Goal: Task Accomplishment & Management: Manage account settings

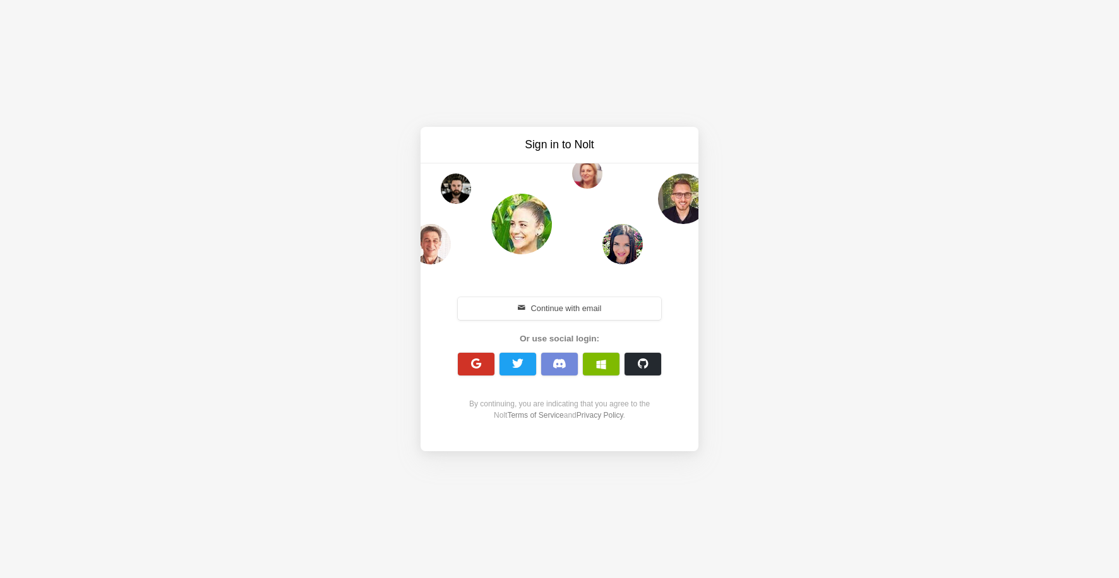
click at [490, 362] on button "button" at bounding box center [476, 364] width 37 height 23
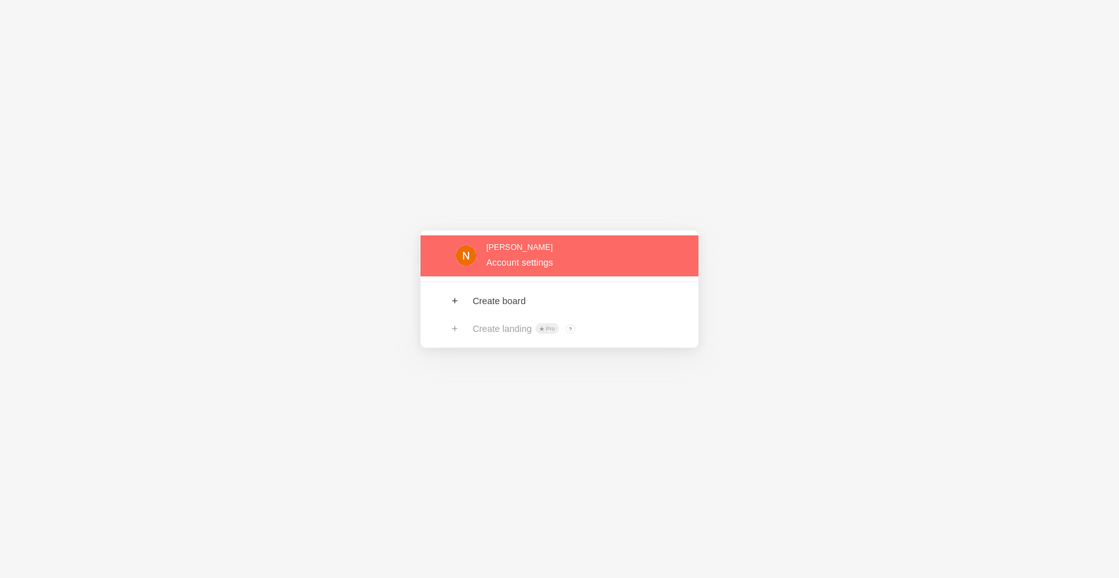
click at [529, 270] on link at bounding box center [560, 256] width 278 height 41
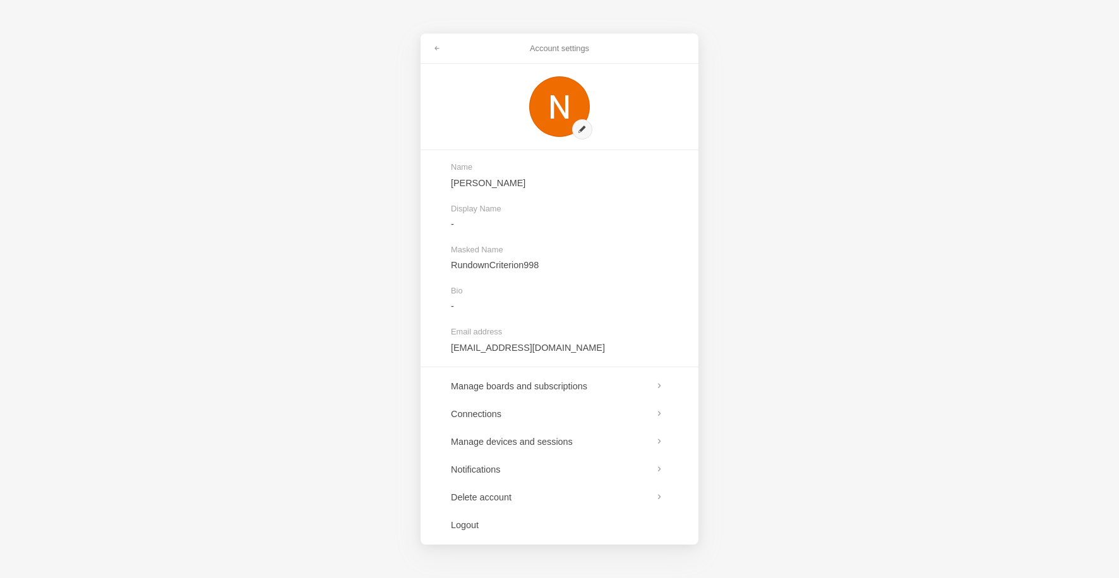
click at [342, 240] on div "Account settings Name Nik Dao Display Name - Masked Name RundownCriterion998 Bi…" at bounding box center [559, 289] width 1119 height 578
click at [342, 241] on div "Account settings Name Nik Dao Display Name - Masked Name RundownCriterion998 Bi…" at bounding box center [559, 289] width 1119 height 578
click at [876, 212] on div "Account settings Name Nik Dao Display Name - Masked Name RundownCriterion998 Bi…" at bounding box center [559, 289] width 1119 height 578
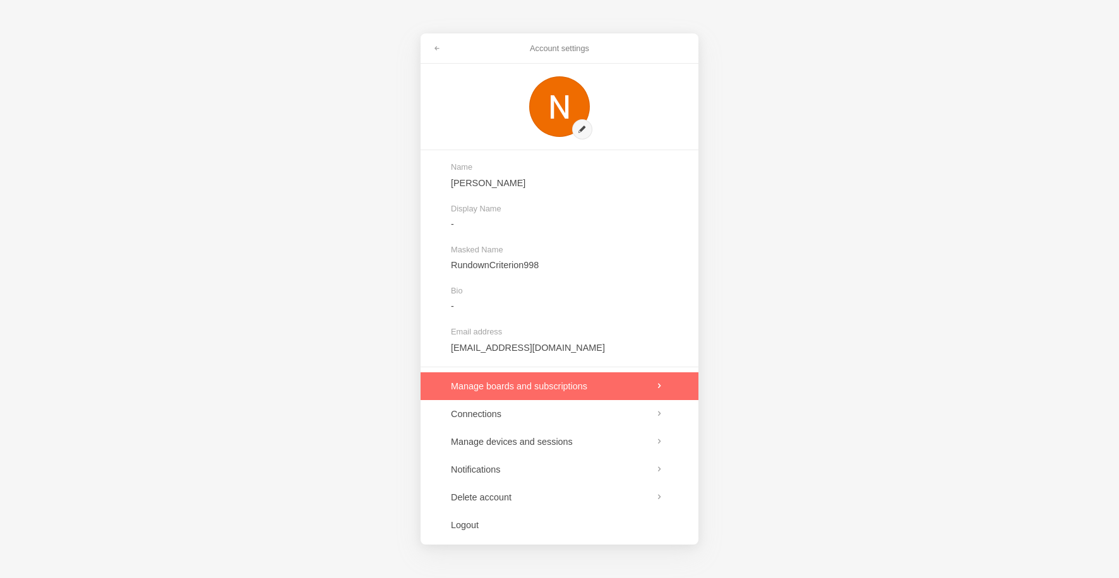
click at [591, 391] on link at bounding box center [560, 387] width 278 height 28
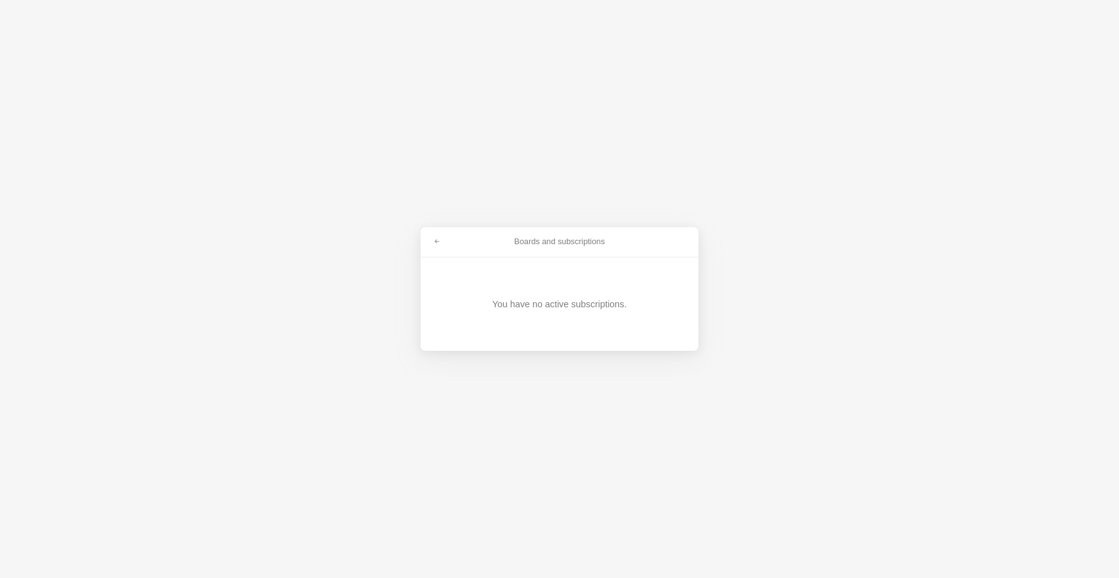
click at [452, 245] on h3 "Boards and subscriptions" at bounding box center [559, 241] width 222 height 11
click at [445, 246] on link at bounding box center [437, 242] width 23 height 20
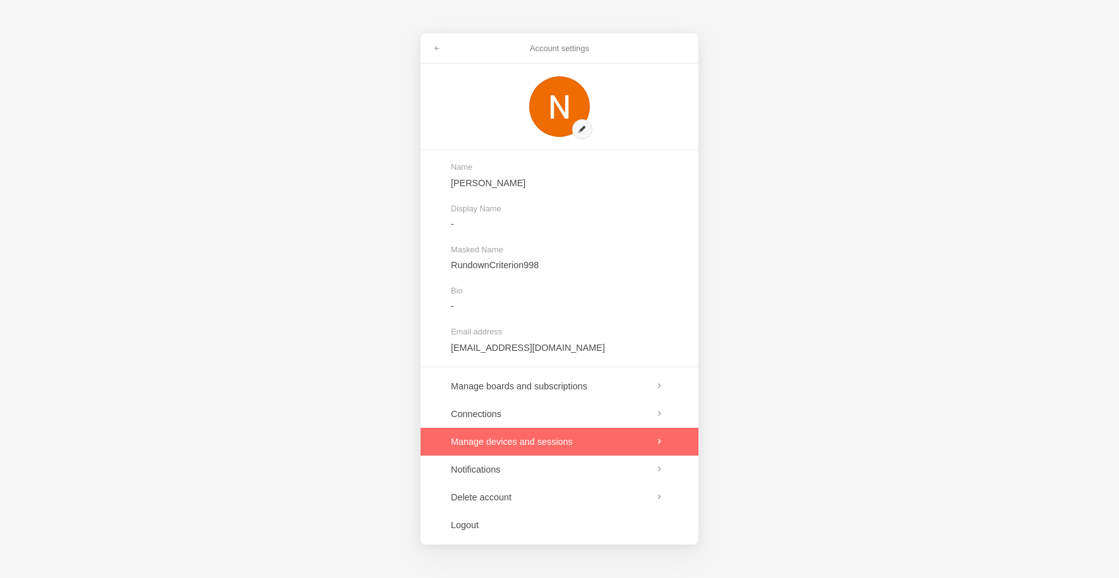
click at [564, 438] on link at bounding box center [560, 442] width 278 height 28
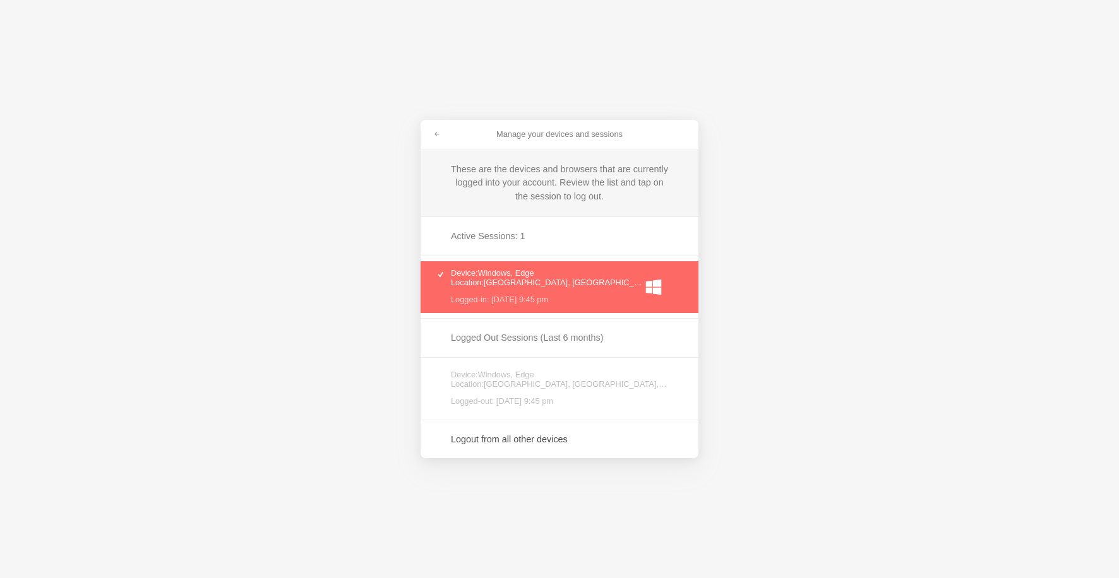
click at [560, 287] on link at bounding box center [560, 287] width 278 height 52
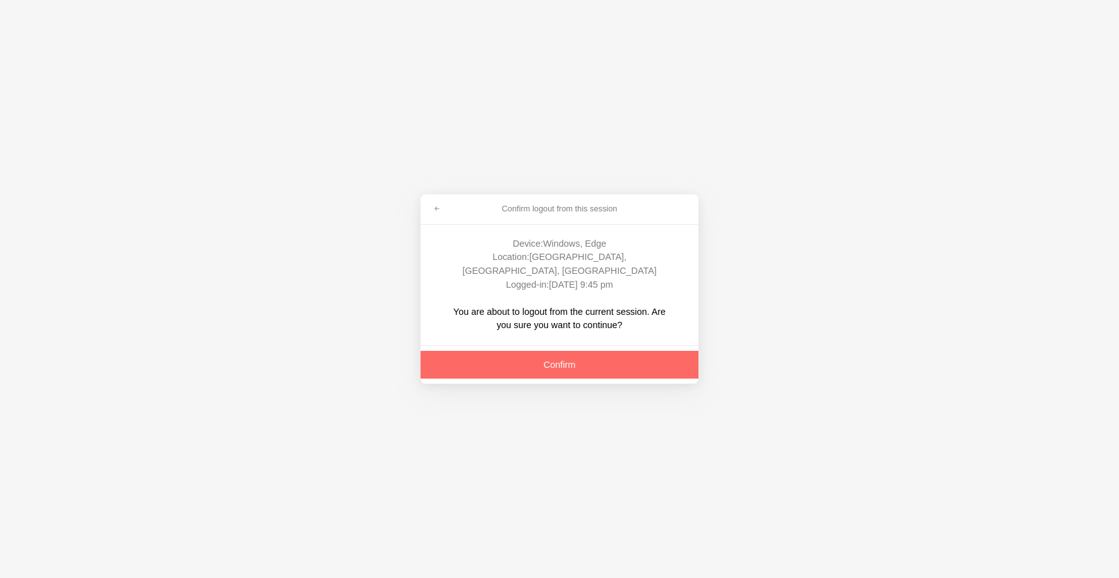
click at [547, 351] on link at bounding box center [560, 365] width 278 height 28
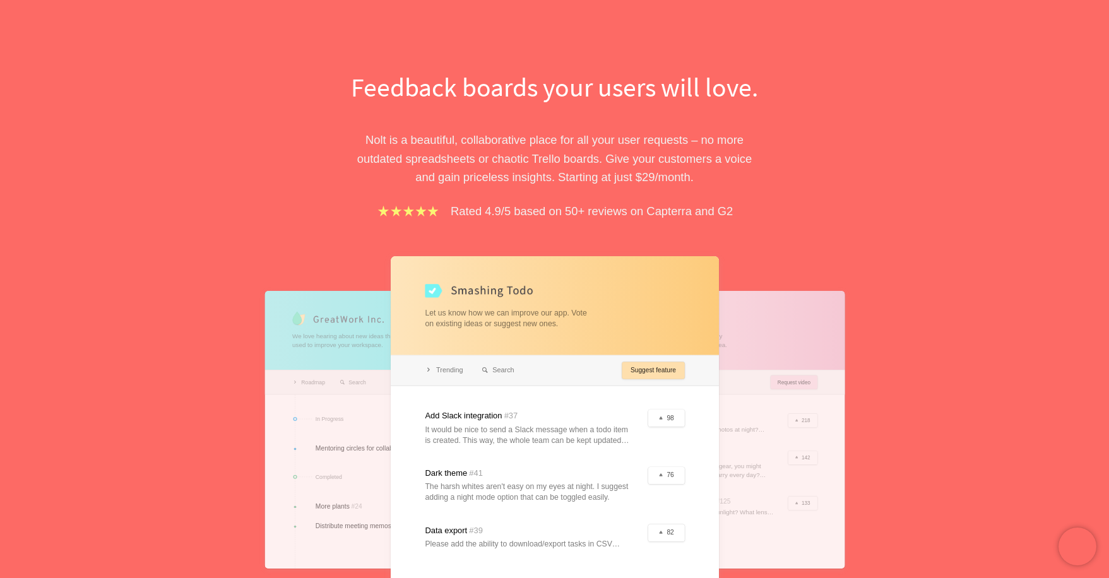
scroll to position [63, 0]
